Goal: Task Accomplishment & Management: Complete application form

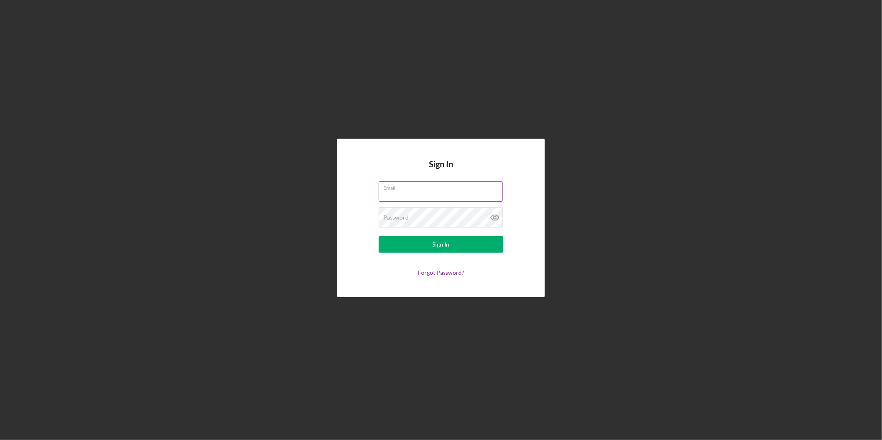
click at [395, 194] on input "Email" at bounding box center [441, 192] width 124 height 20
type input "[EMAIL_ADDRESS][DOMAIN_NAME]"
click at [445, 243] on div "Sign In" at bounding box center [441, 244] width 17 height 17
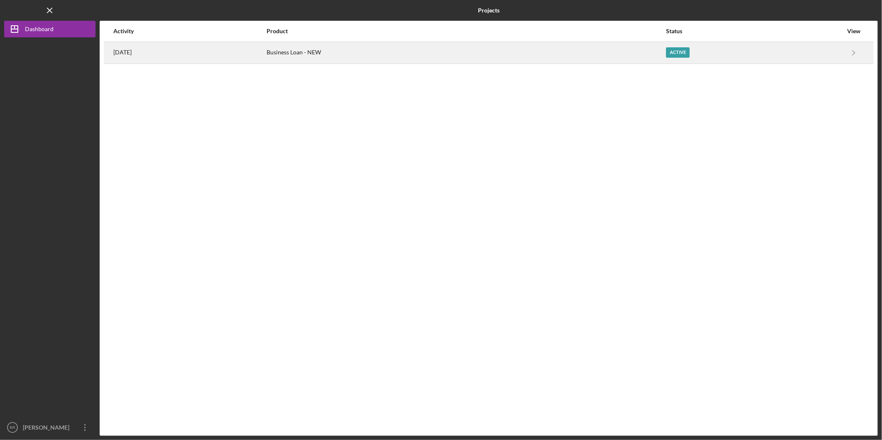
click at [811, 53] on div "Active" at bounding box center [754, 52] width 177 height 21
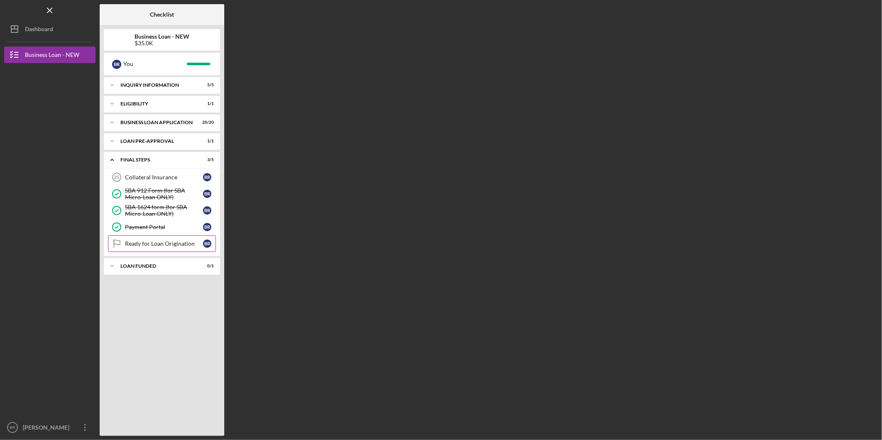
click at [184, 244] on div "Ready for Loan Origination" at bounding box center [164, 244] width 78 height 7
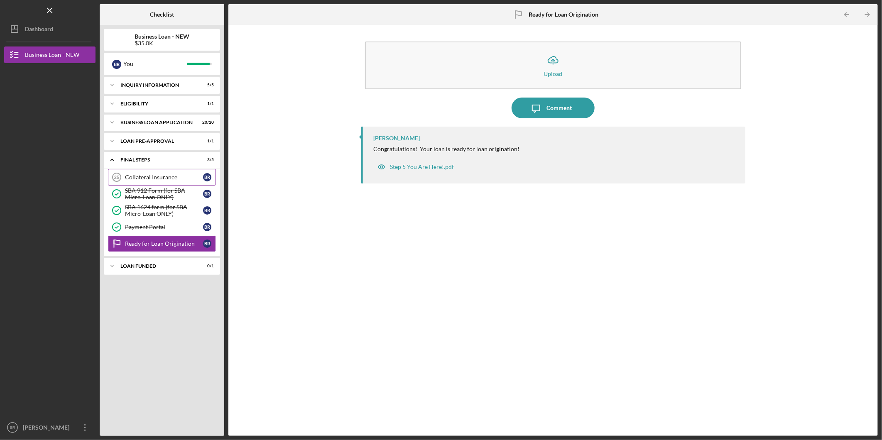
click at [145, 176] on div "Collateral Insurance" at bounding box center [164, 177] width 78 height 7
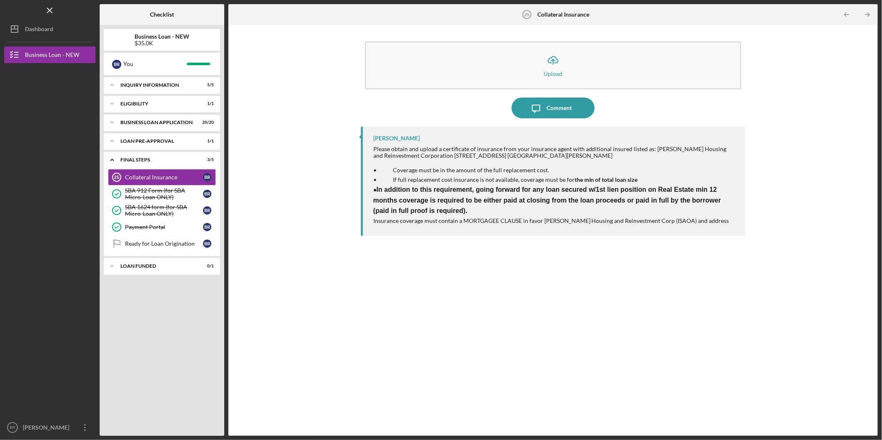
click at [653, 147] on div "Please obtain and upload a certificate of insurance from your insurance agent w…" at bounding box center [555, 152] width 364 height 13
drag, startPoint x: 651, startPoint y: 147, endPoint x: 695, endPoint y: 155, distance: 44.7
click at [695, 155] on div "Please obtain and upload a certificate of insurance from your insurance agent w…" at bounding box center [555, 152] width 364 height 13
drag, startPoint x: 695, startPoint y: 155, endPoint x: 670, endPoint y: 173, distance: 31.3
click at [676, 167] on p "• Coverage must be in the amount of the full replacement cost." at bounding box center [555, 170] width 364 height 9
